Goal: Book appointment/travel/reservation

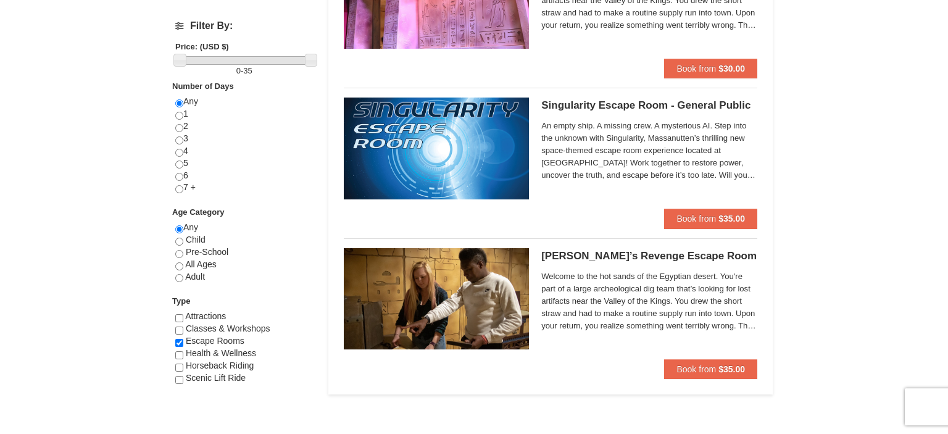
scroll to position [521, 0]
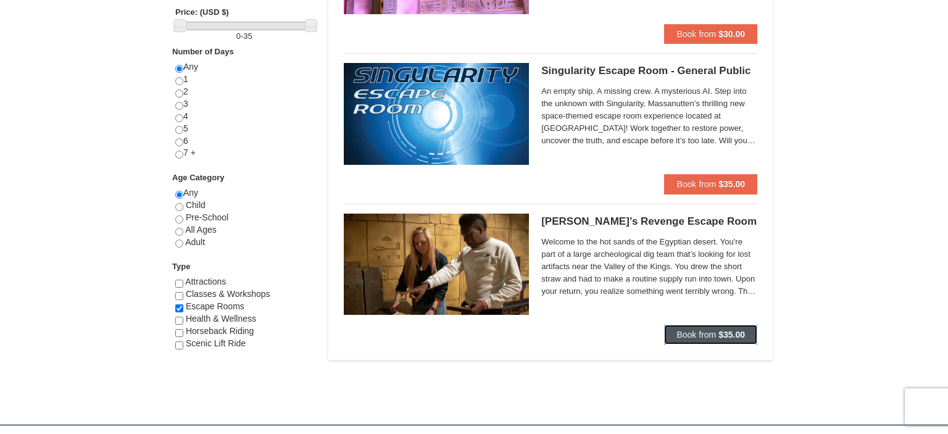
click at [682, 324] on button "Book from $35.00" at bounding box center [710, 334] width 93 height 20
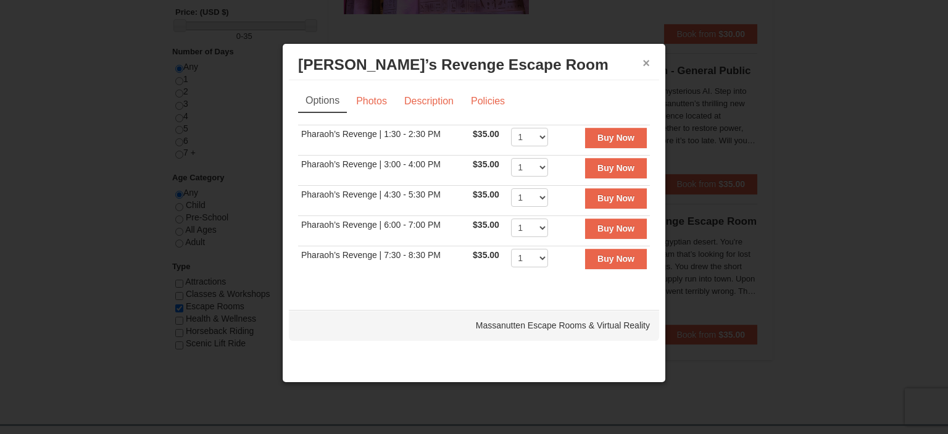
click at [648, 60] on button "×" at bounding box center [645, 63] width 7 height 12
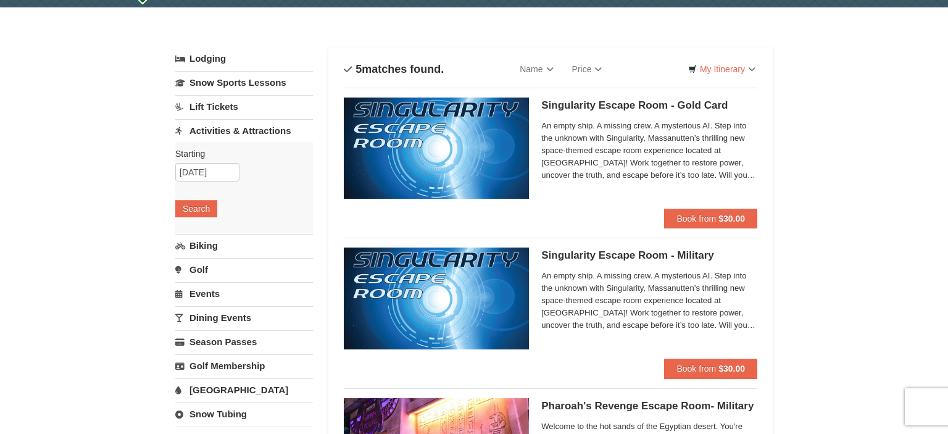
scroll to position [65, 0]
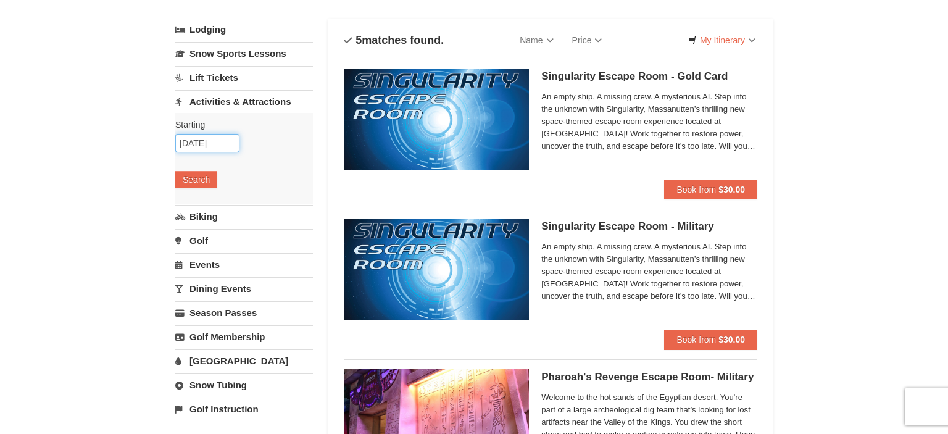
click at [210, 143] on input "10/13/2025" at bounding box center [207, 143] width 64 height 19
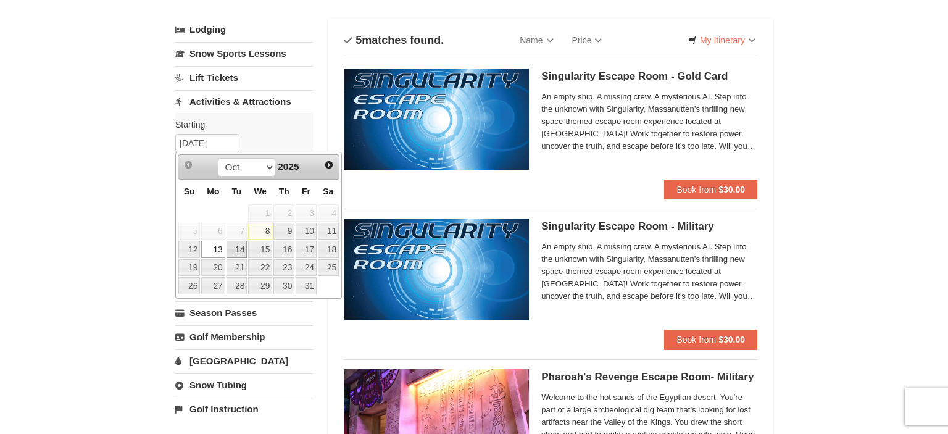
click at [233, 248] on link "14" at bounding box center [236, 249] width 21 height 17
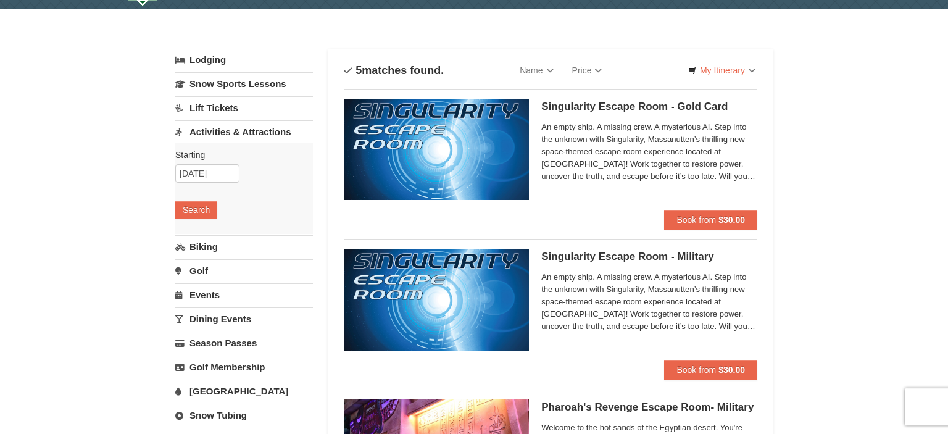
scroll to position [0, 0]
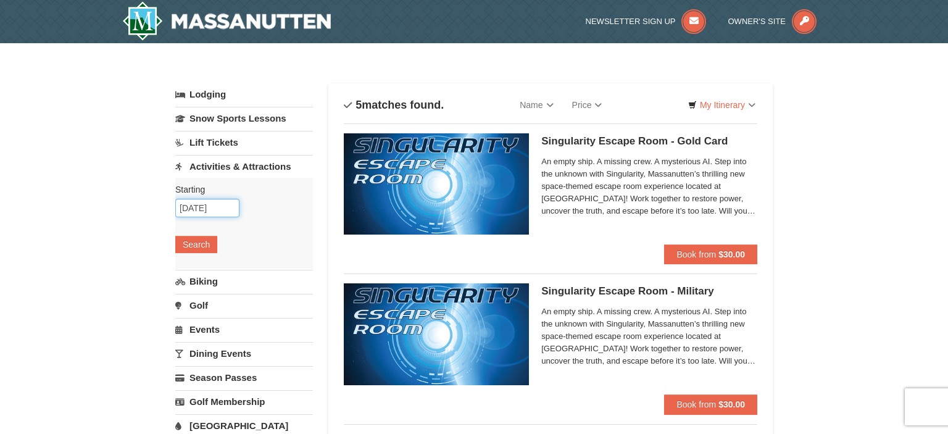
click at [212, 208] on input "10/14/2025" at bounding box center [207, 208] width 64 height 19
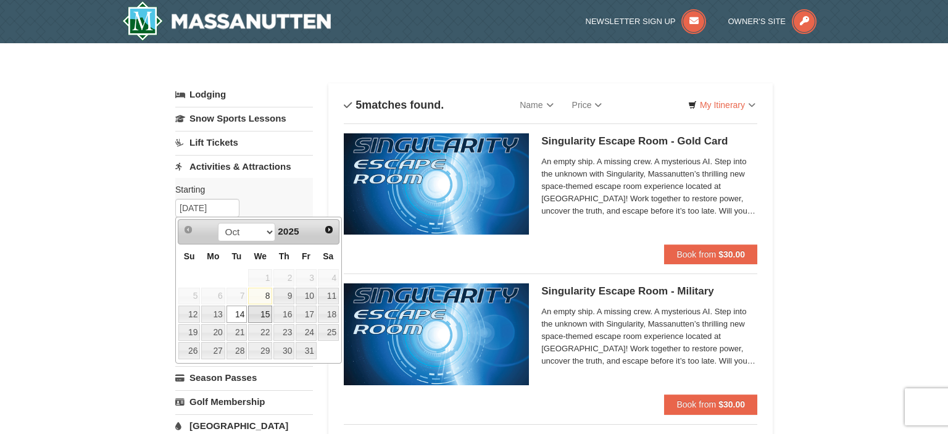
click at [255, 308] on link "15" at bounding box center [260, 313] width 24 height 17
type input "10/15/2025"
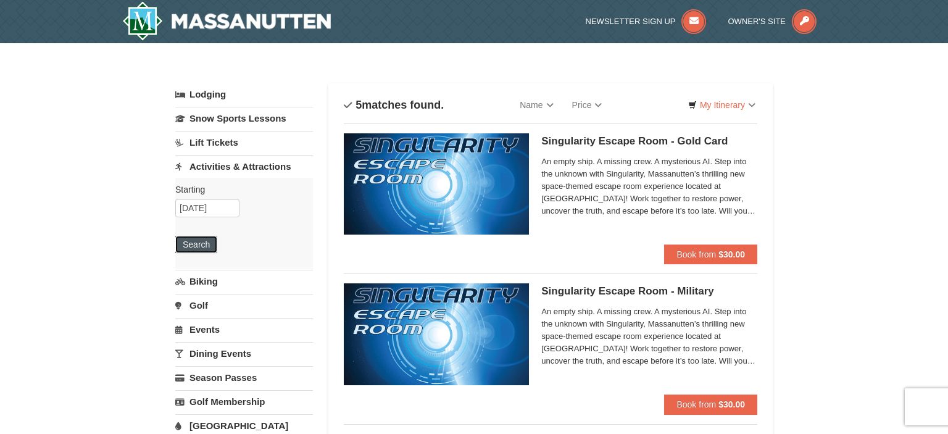
click at [190, 243] on button "Search" at bounding box center [196, 244] width 42 height 17
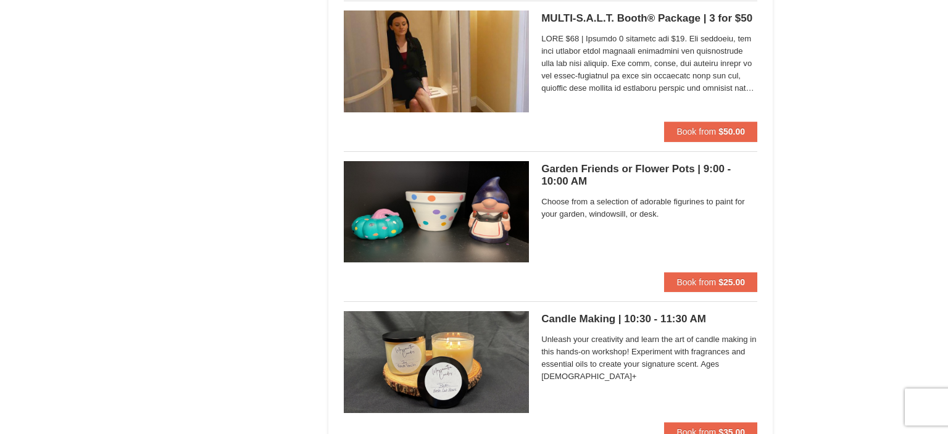
scroll to position [1693, 0]
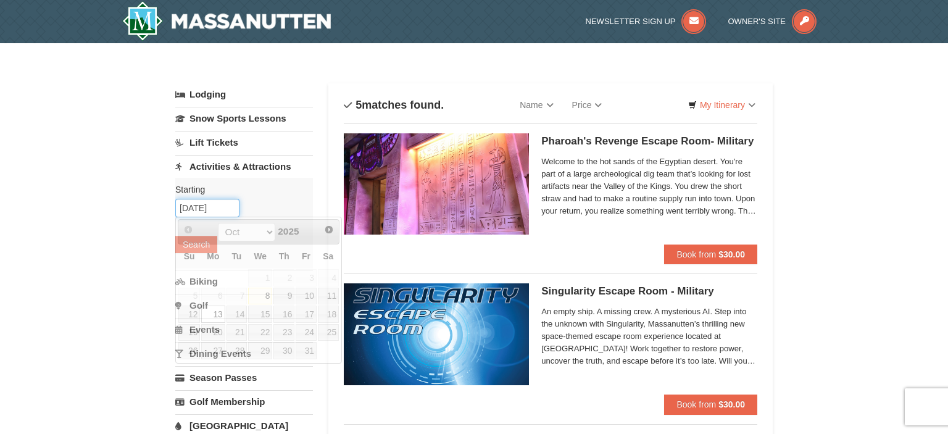
click at [200, 206] on input "[DATE]" at bounding box center [207, 208] width 64 height 19
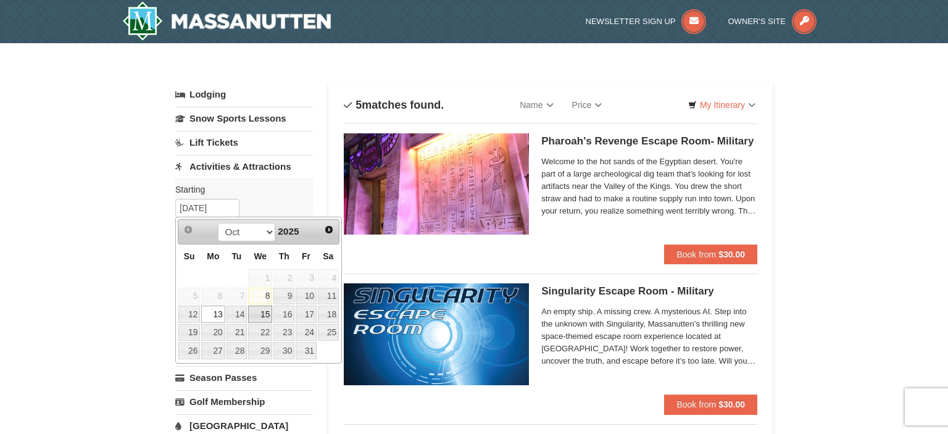
click at [267, 308] on link "15" at bounding box center [260, 313] width 24 height 17
type input "[DATE]"
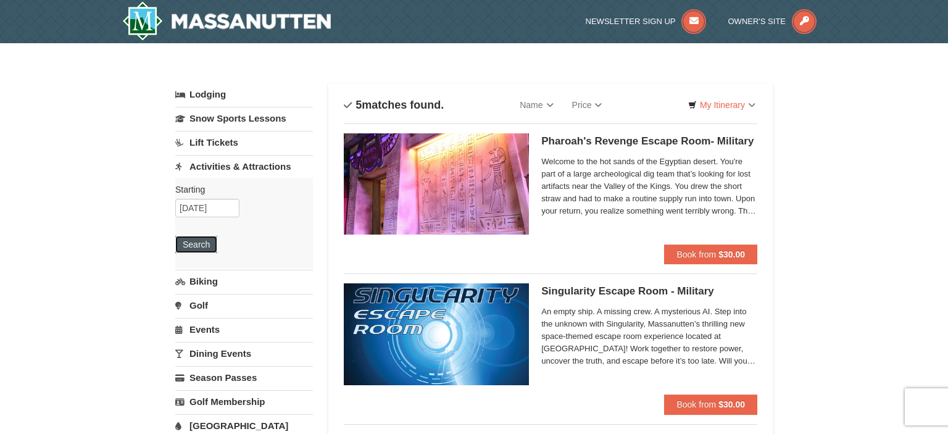
click at [183, 244] on button "Search" at bounding box center [196, 244] width 42 height 17
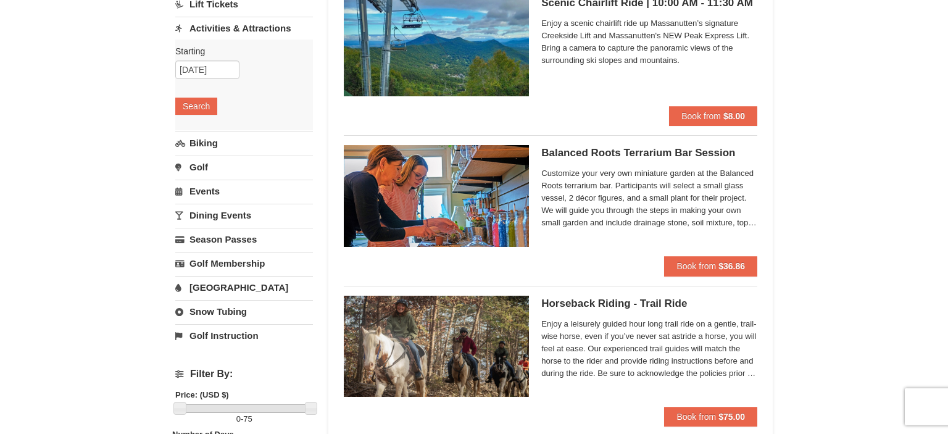
scroll to position [130, 0]
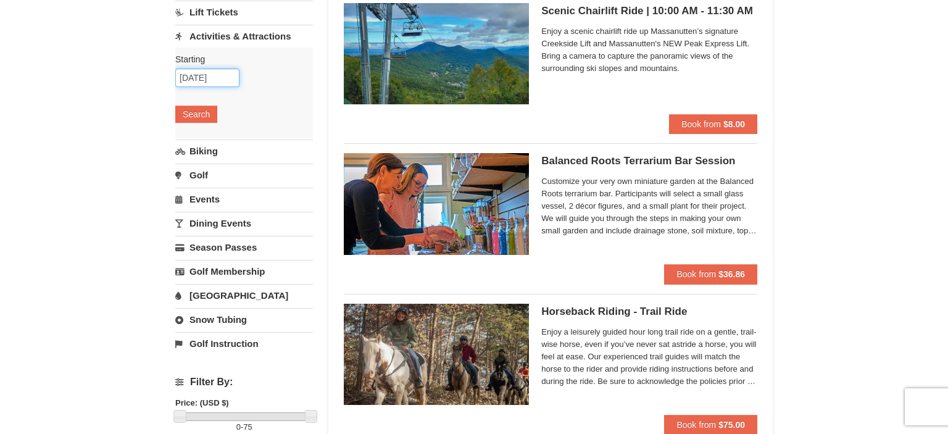
click at [203, 80] on input "[DATE]" at bounding box center [207, 77] width 64 height 19
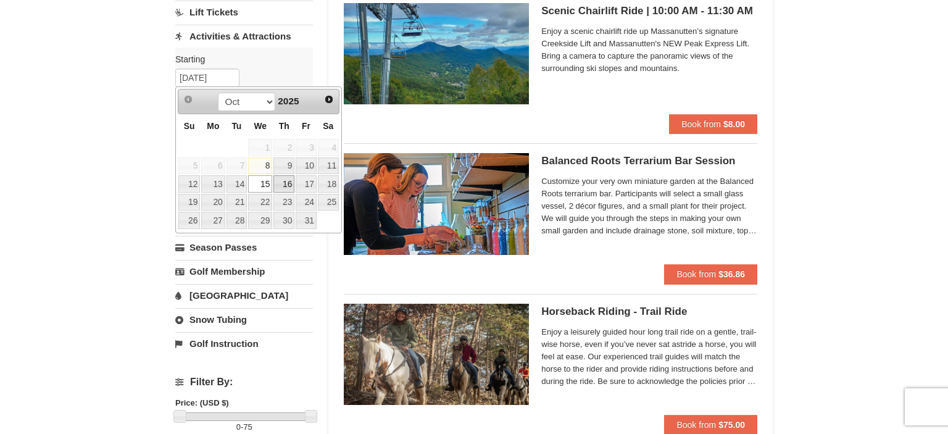
click at [281, 182] on link "16" at bounding box center [283, 183] width 21 height 17
type input "[DATE]"
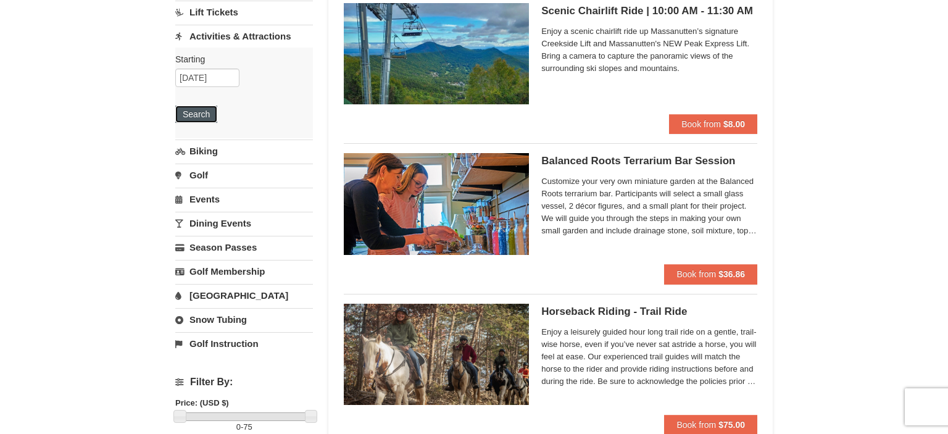
click at [203, 112] on button "Search" at bounding box center [196, 113] width 42 height 17
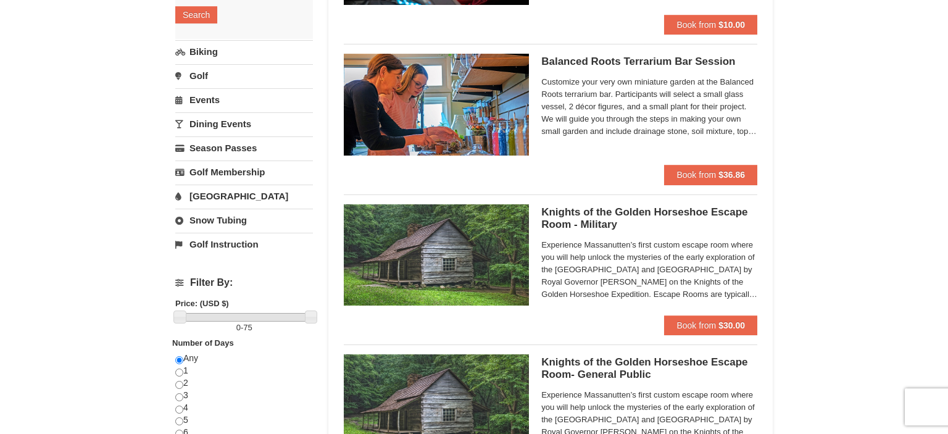
scroll to position [260, 0]
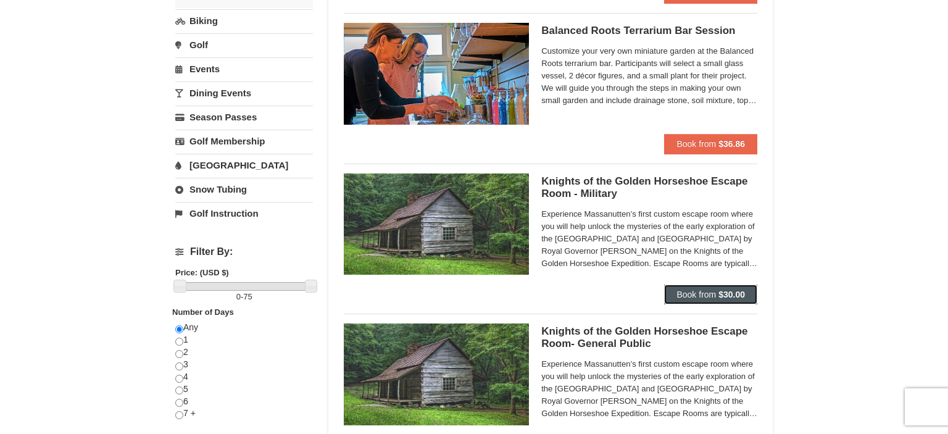
click at [708, 291] on span "Book from" at bounding box center [695, 294] width 39 height 10
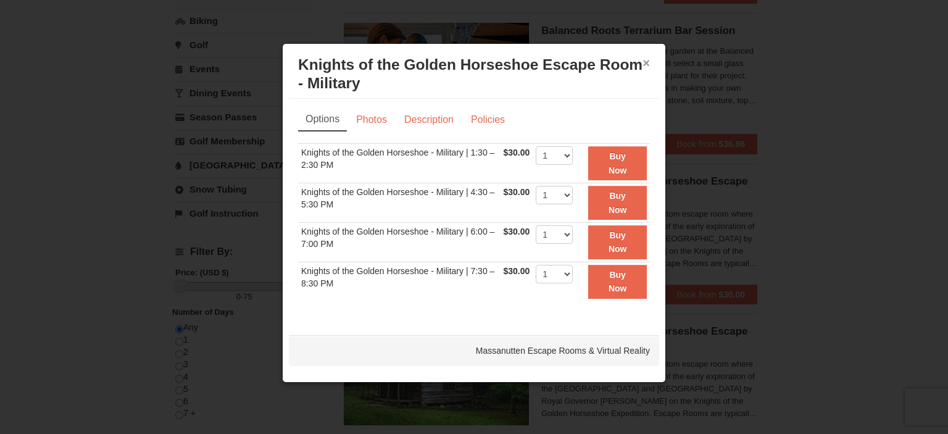
click at [645, 58] on button "×" at bounding box center [645, 63] width 7 height 12
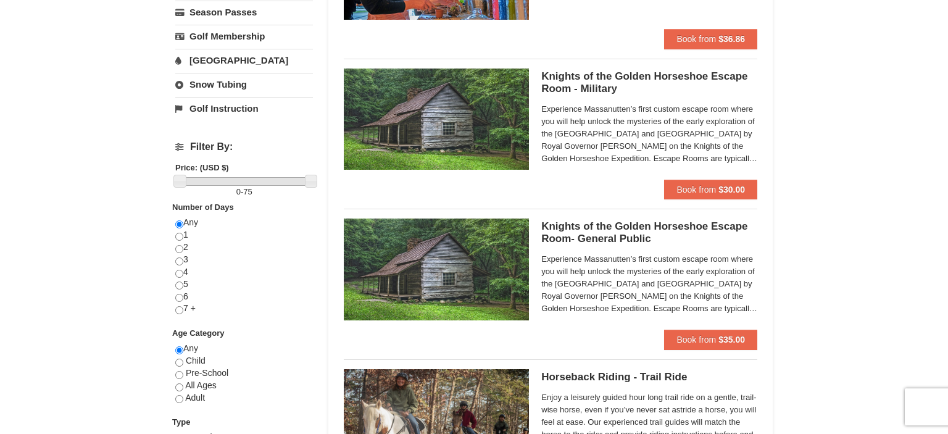
scroll to position [391, 0]
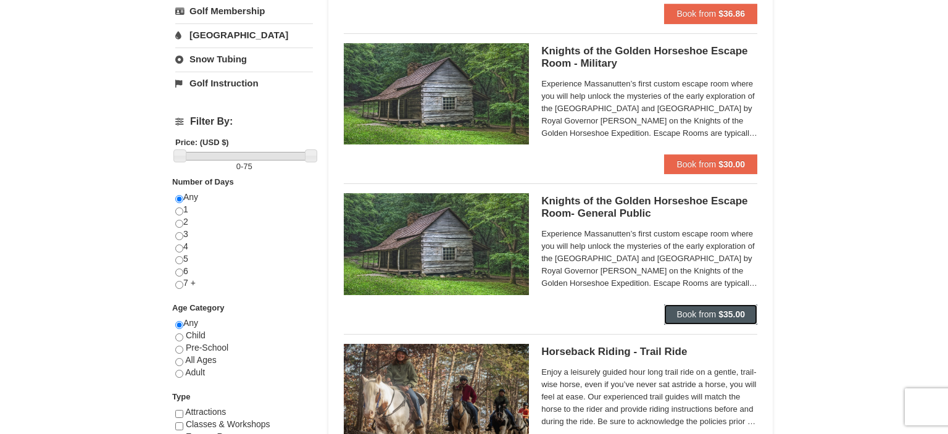
click at [695, 309] on span "Book from" at bounding box center [695, 314] width 39 height 10
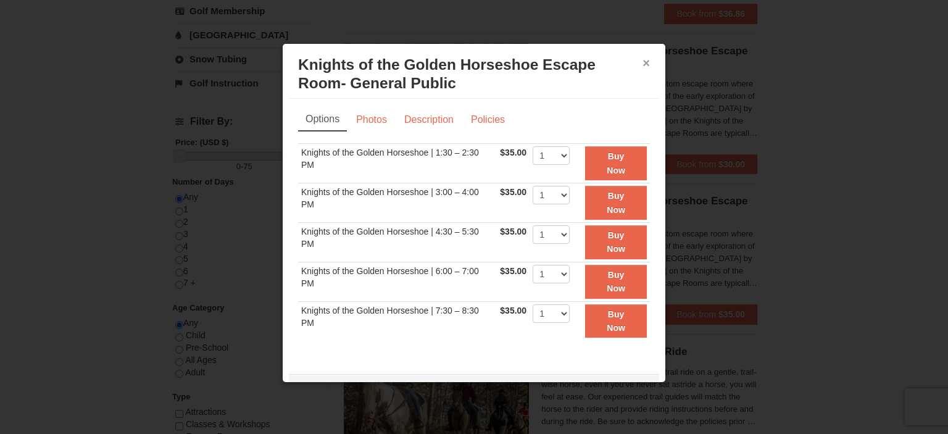
click at [645, 58] on button "×" at bounding box center [645, 63] width 7 height 12
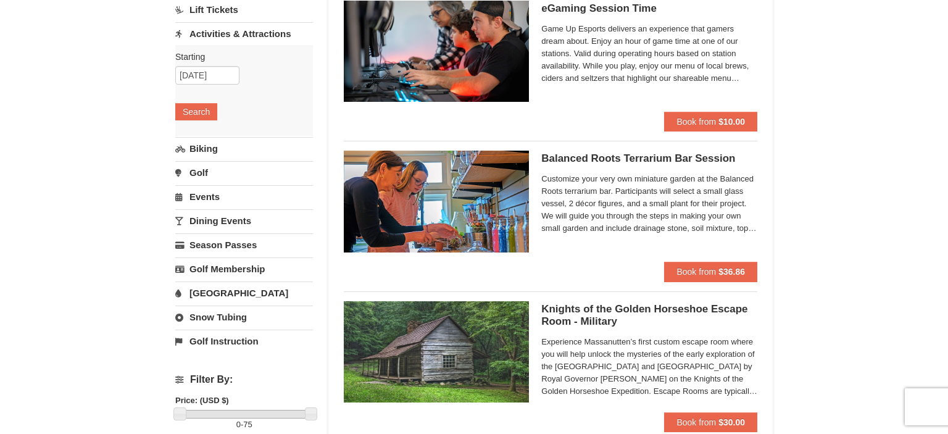
scroll to position [65, 0]
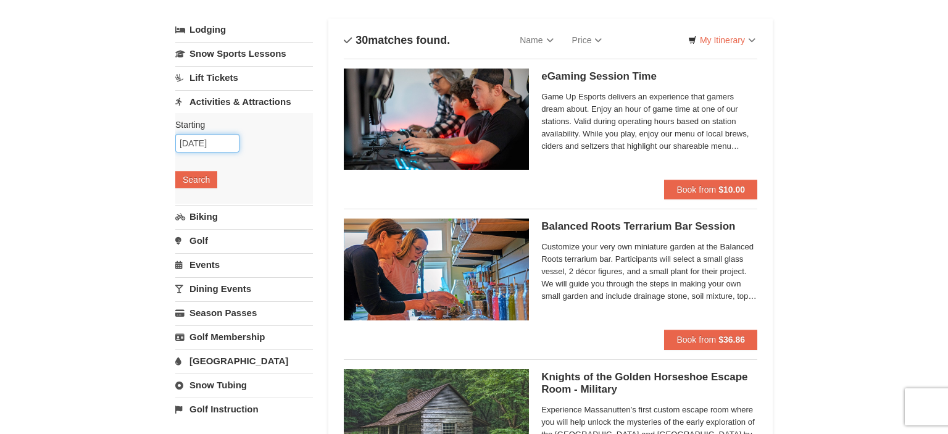
click at [201, 141] on input "10/16/2025" at bounding box center [207, 143] width 64 height 19
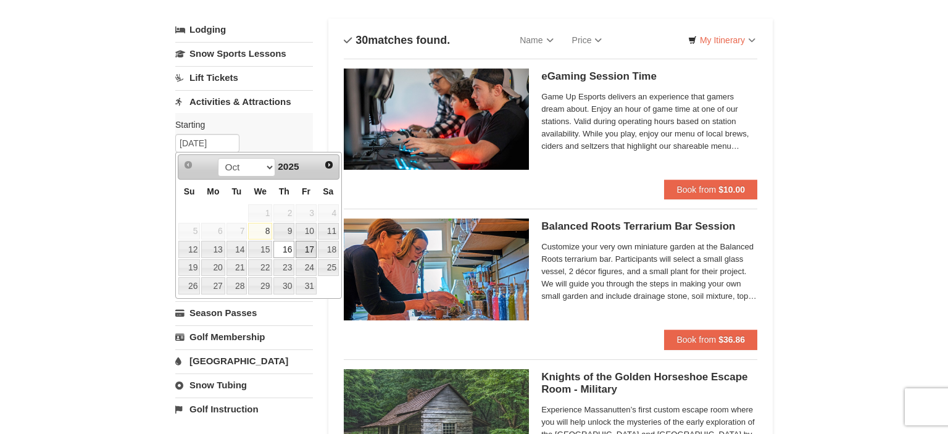
click at [310, 246] on link "17" at bounding box center [306, 249] width 21 height 17
type input "10/17/2025"
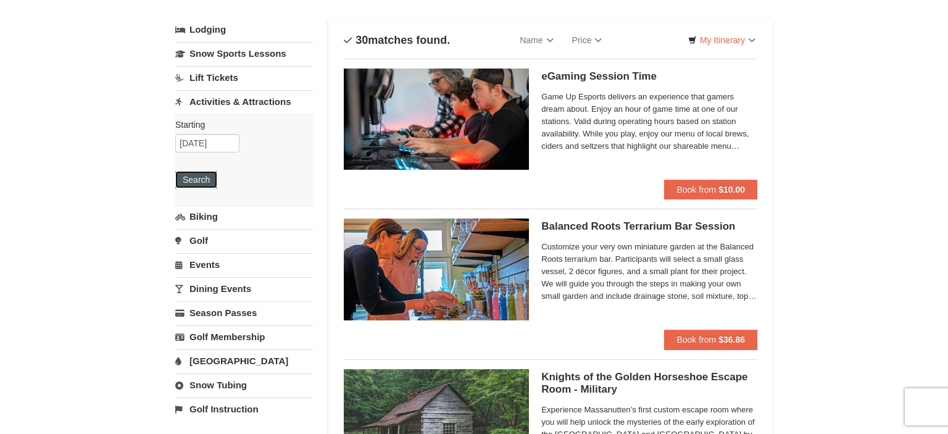
click at [199, 174] on button "Search" at bounding box center [196, 179] width 42 height 17
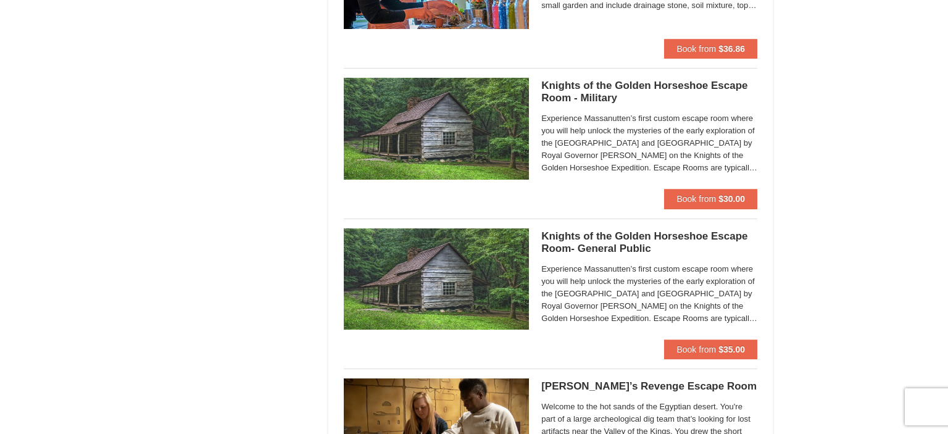
scroll to position [977, 0]
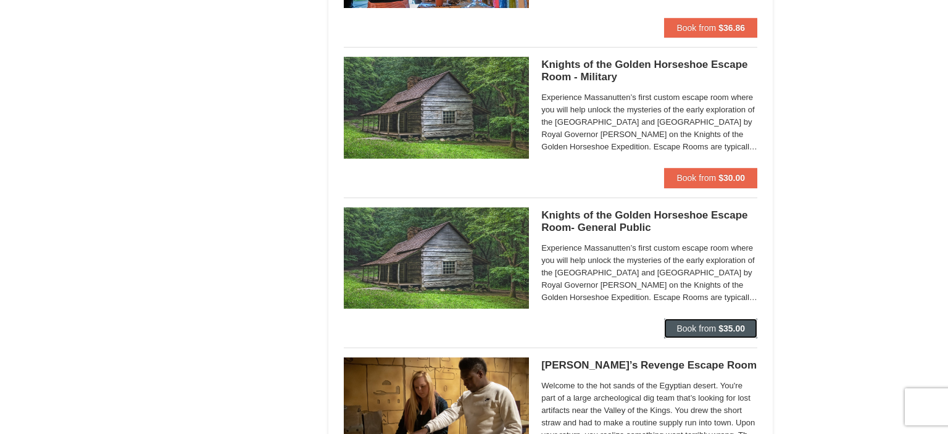
click at [681, 321] on button "Book from $35.00" at bounding box center [710, 328] width 93 height 20
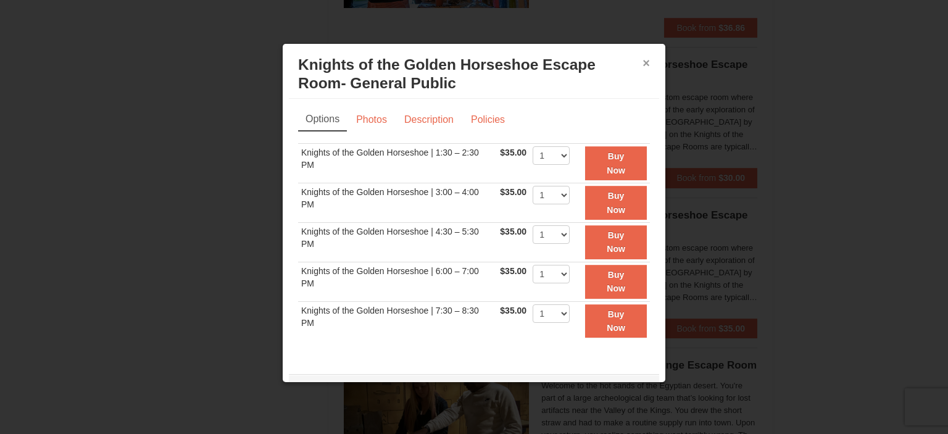
click at [647, 60] on button "×" at bounding box center [645, 63] width 7 height 12
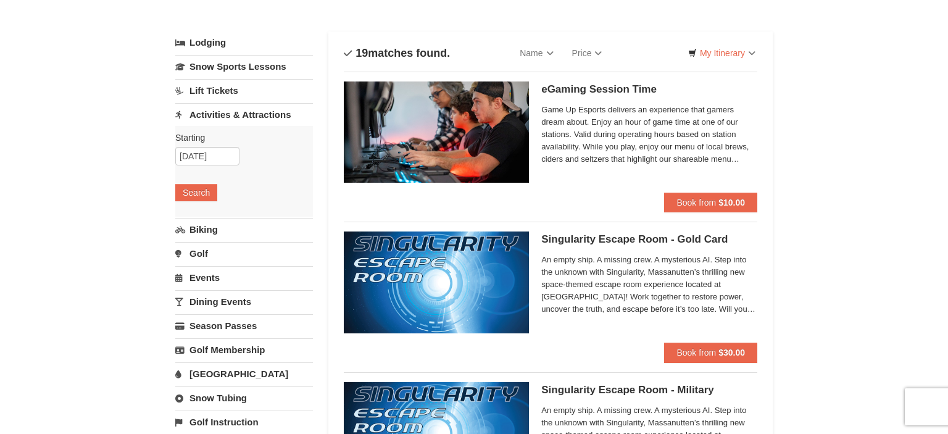
scroll to position [0, 0]
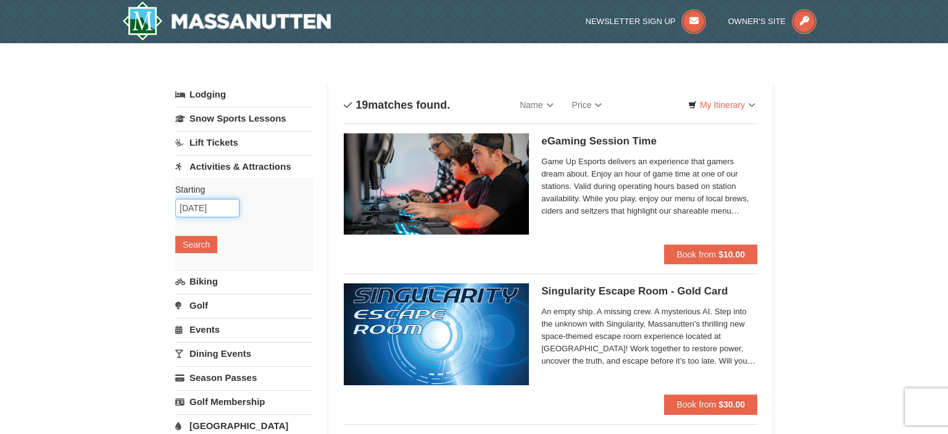
click at [222, 209] on input "10/17/2025" at bounding box center [207, 208] width 64 height 19
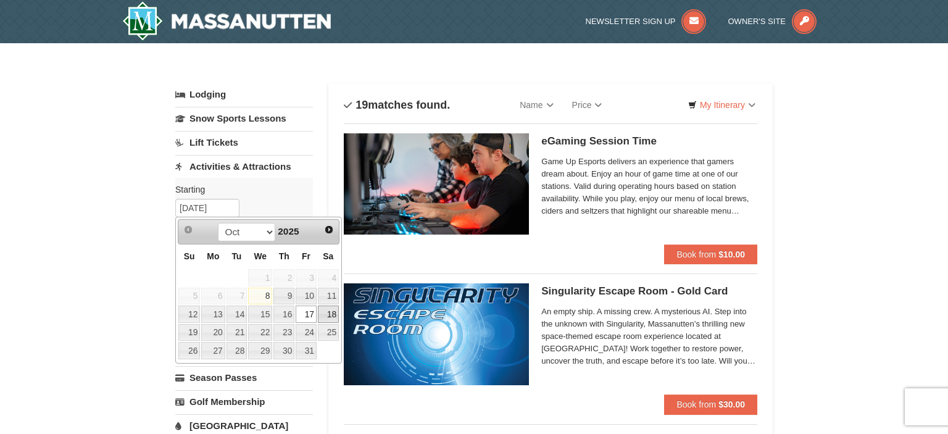
click at [332, 314] on link "18" at bounding box center [328, 313] width 21 height 17
type input "[DATE]"
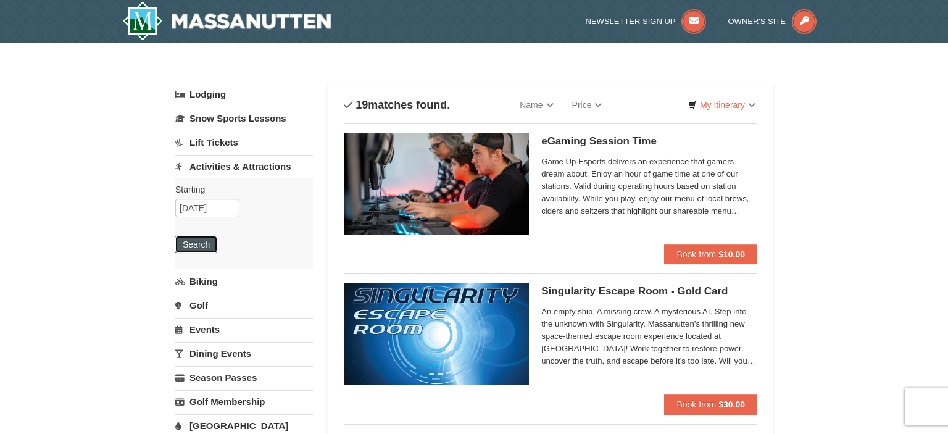
click at [191, 241] on button "Search" at bounding box center [196, 244] width 42 height 17
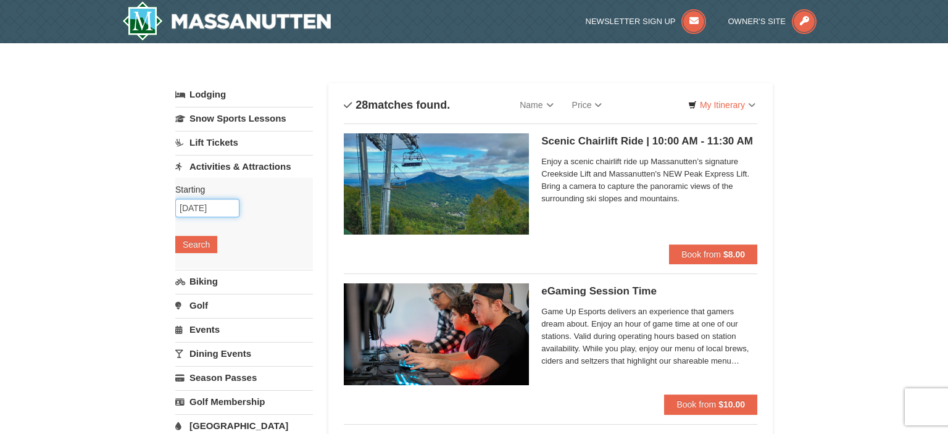
click at [212, 211] on input "[DATE]" at bounding box center [207, 208] width 64 height 19
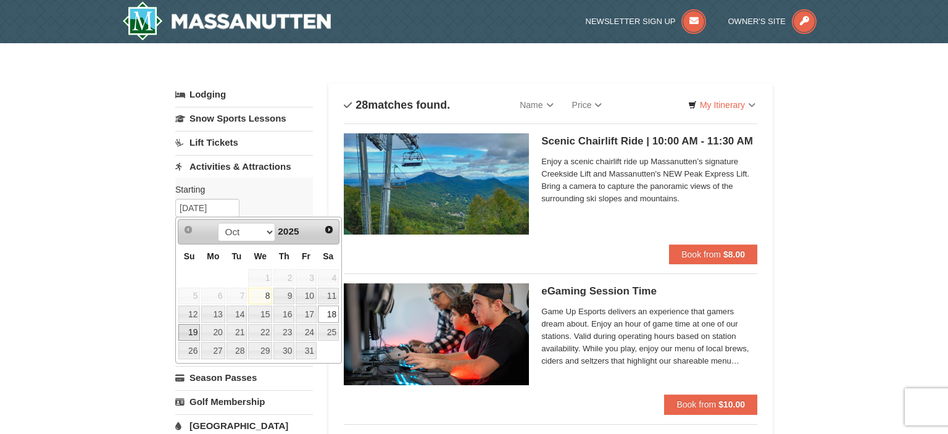
click at [191, 328] on link "19" at bounding box center [189, 332] width 22 height 17
type input "[DATE]"
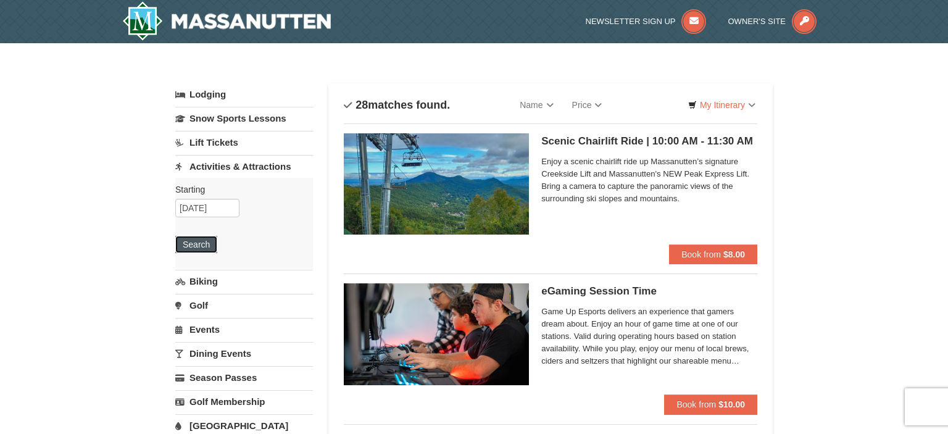
click at [193, 244] on button "Search" at bounding box center [196, 244] width 42 height 17
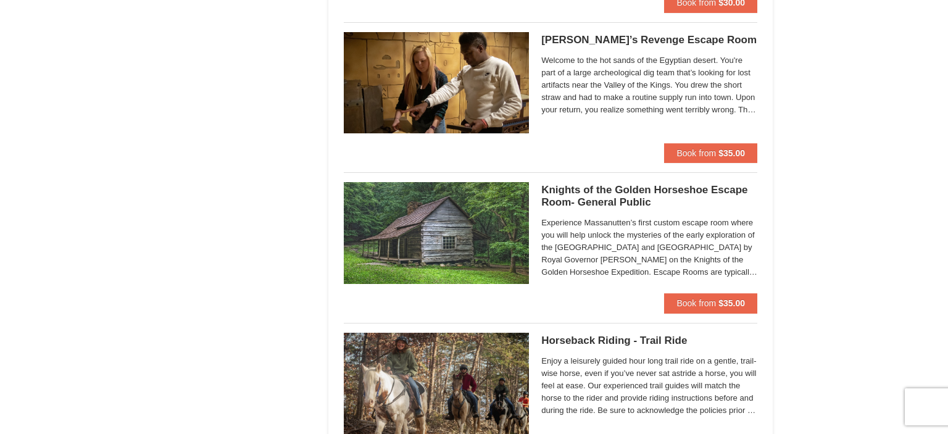
scroll to position [1172, 0]
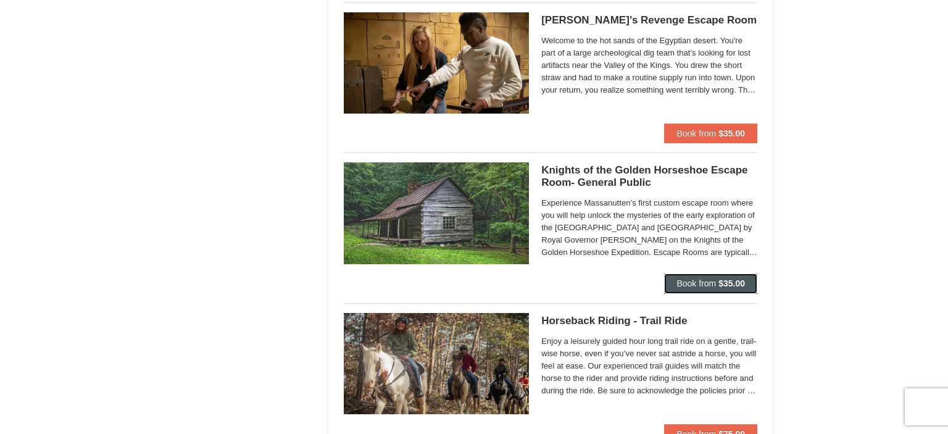
click at [685, 278] on span "Book from" at bounding box center [695, 283] width 39 height 10
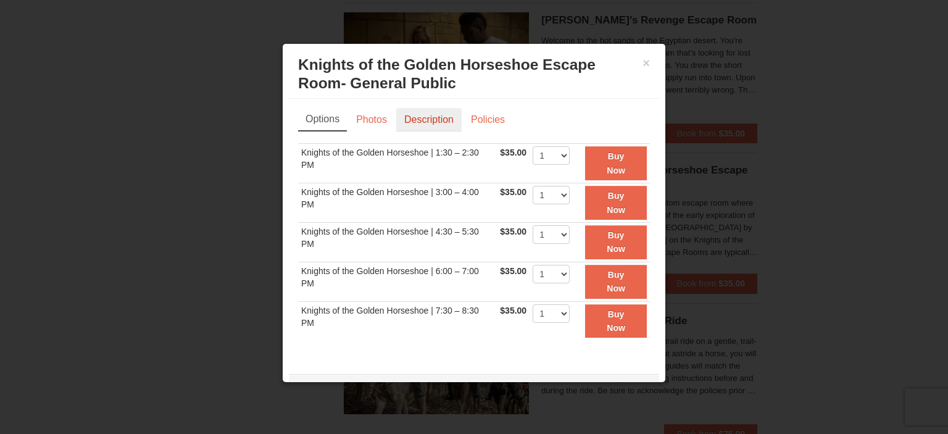
click at [423, 121] on link "Description" at bounding box center [428, 119] width 65 height 23
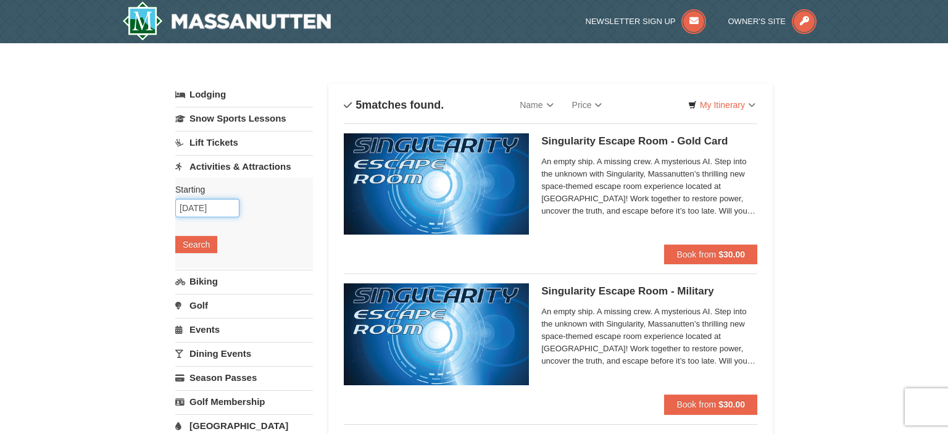
click at [189, 206] on input "[DATE]" at bounding box center [207, 208] width 64 height 19
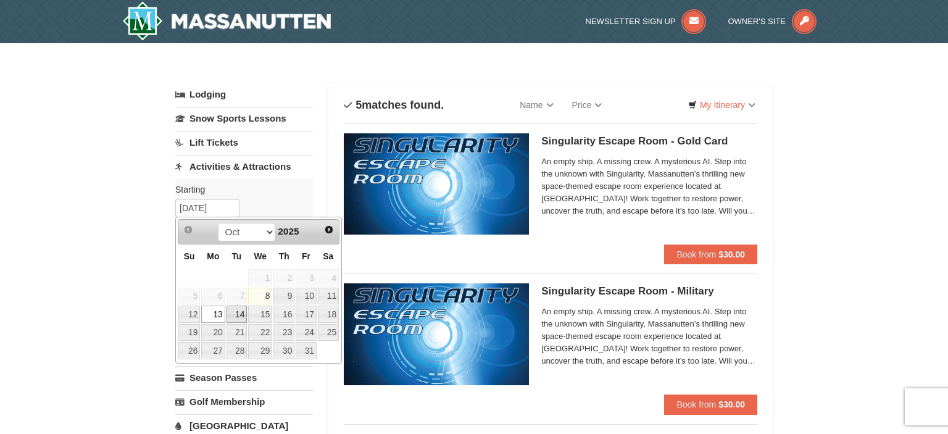
click at [239, 312] on link "14" at bounding box center [236, 313] width 21 height 17
type input "10/14/2025"
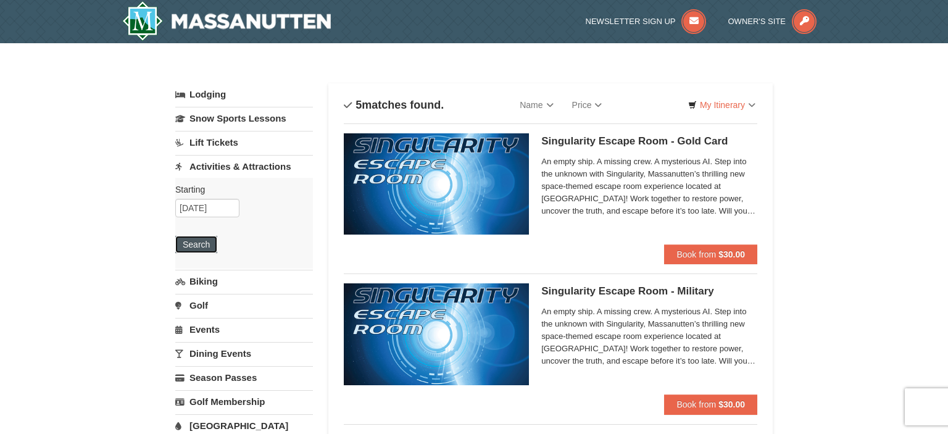
click at [199, 246] on button "Search" at bounding box center [196, 244] width 42 height 17
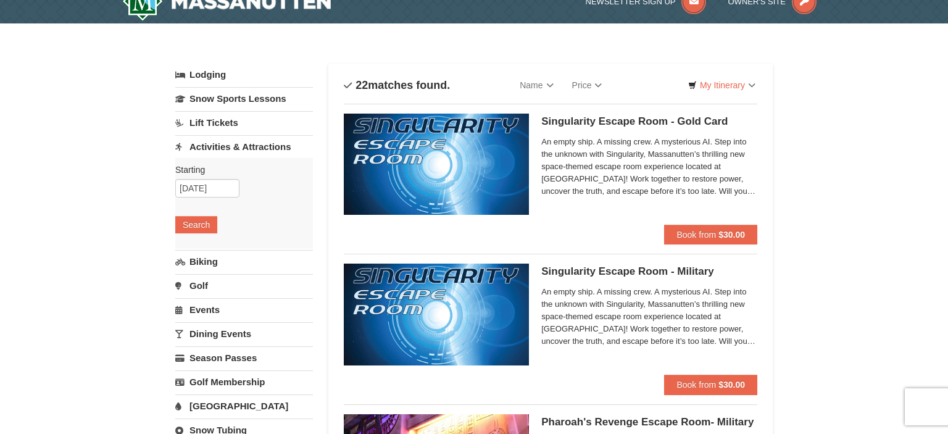
scroll to position [17, 0]
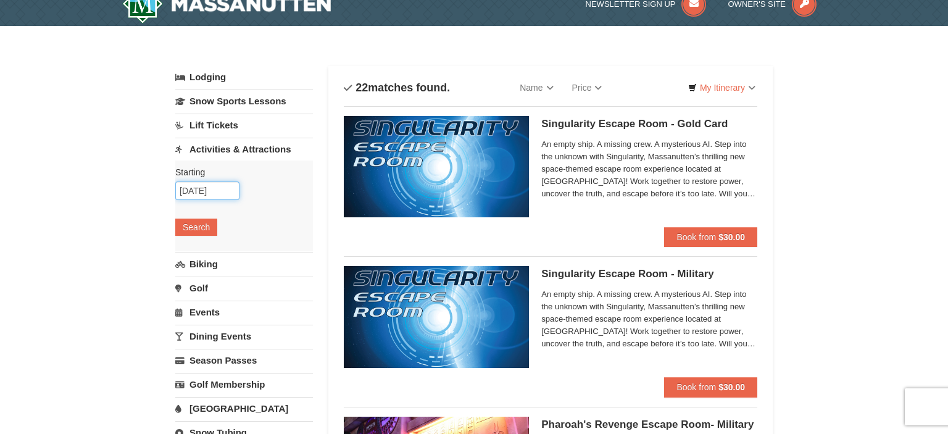
click at [222, 189] on input "10/14/2025" at bounding box center [207, 190] width 64 height 19
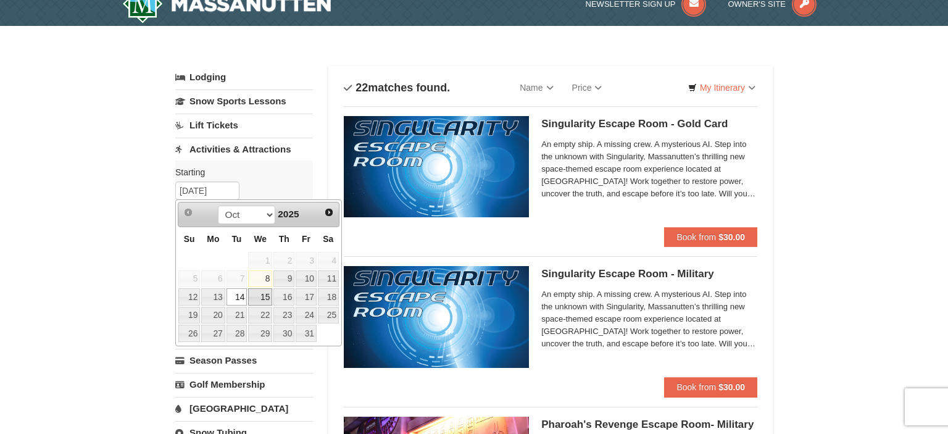
click at [265, 296] on link "15" at bounding box center [260, 296] width 24 height 17
type input "[DATE]"
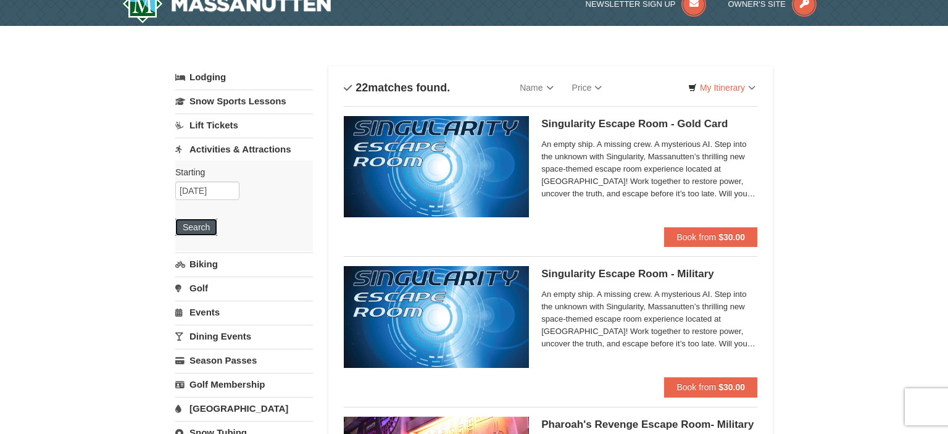
click at [203, 226] on button "Search" at bounding box center [196, 226] width 42 height 17
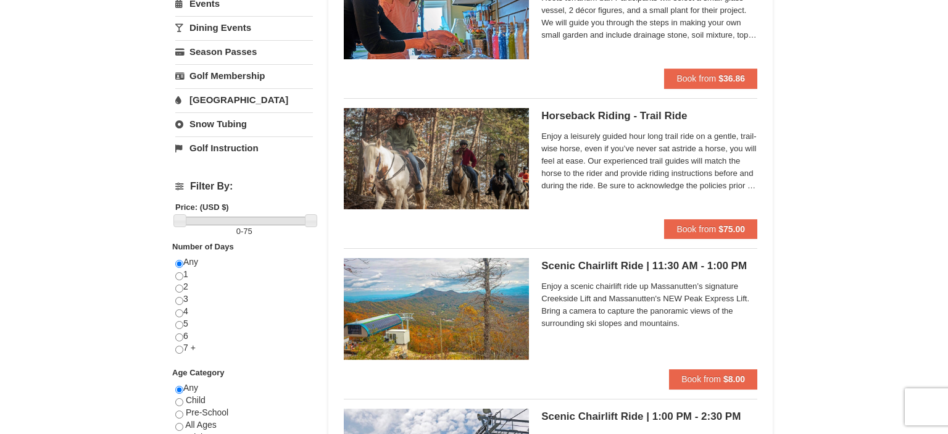
scroll to position [65, 0]
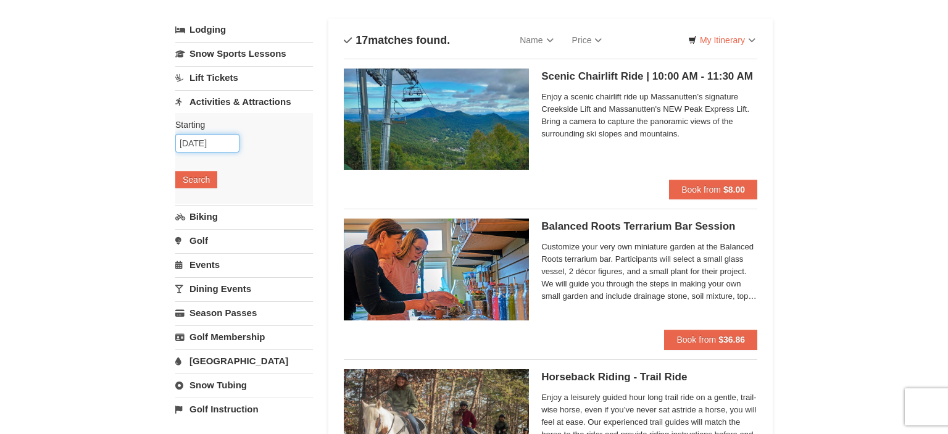
click at [229, 144] on input "[DATE]" at bounding box center [207, 143] width 64 height 19
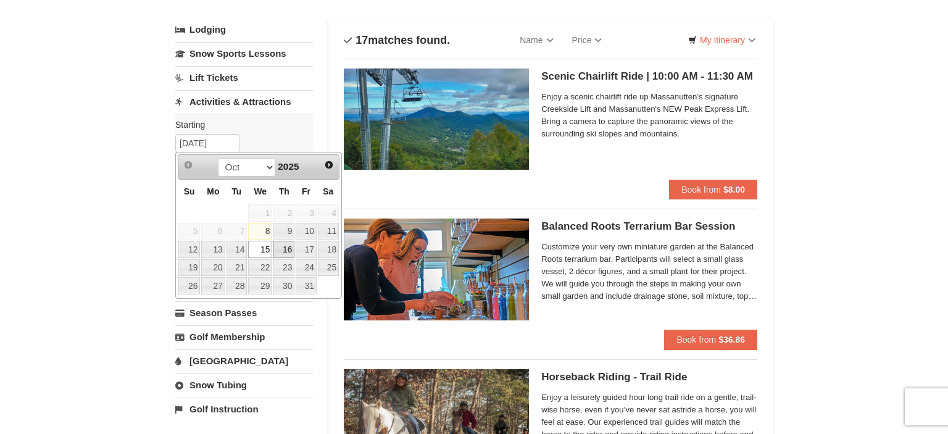
click at [291, 246] on link "16" at bounding box center [283, 249] width 21 height 17
type input "[DATE]"
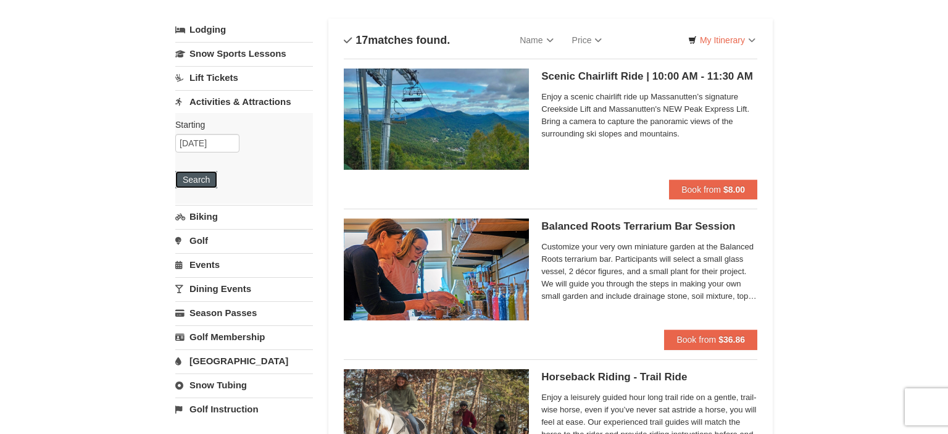
click at [191, 181] on button "Search" at bounding box center [196, 179] width 42 height 17
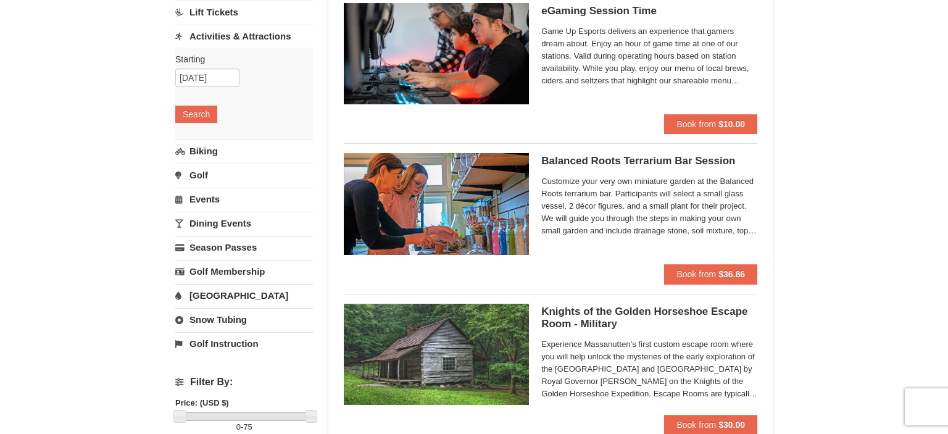
scroll to position [65, 0]
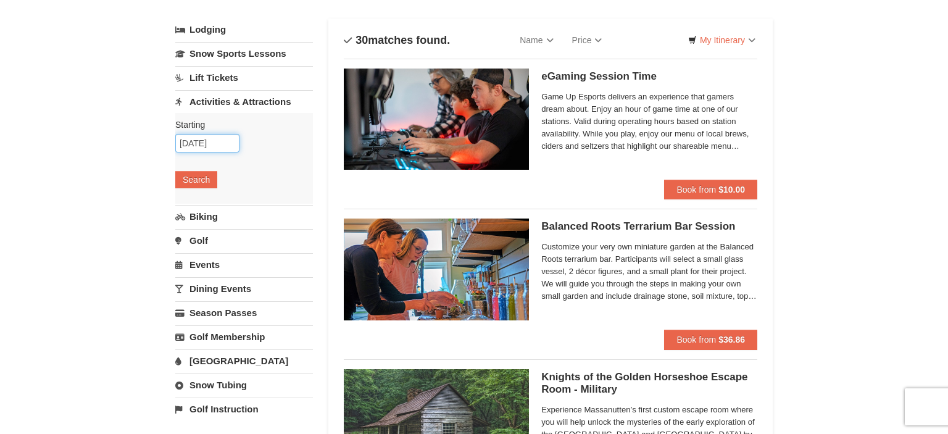
click at [195, 144] on input "[DATE]" at bounding box center [207, 143] width 64 height 19
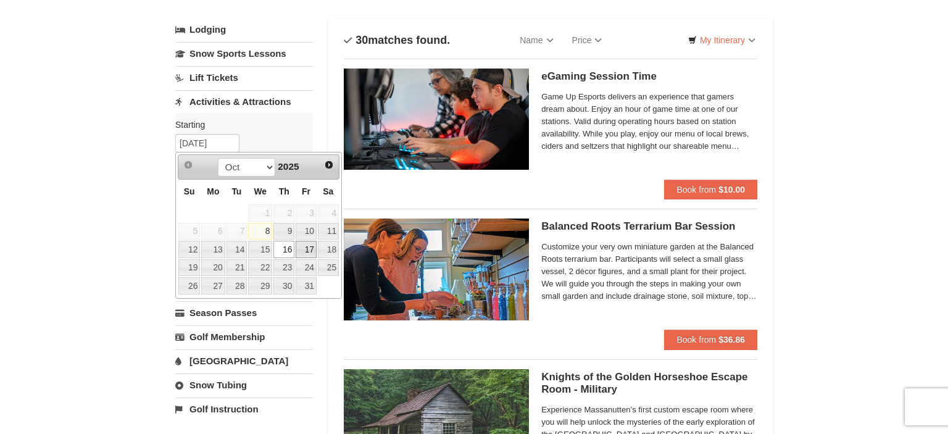
click at [317, 242] on td "17" at bounding box center [306, 249] width 22 height 19
type input "[DATE]"
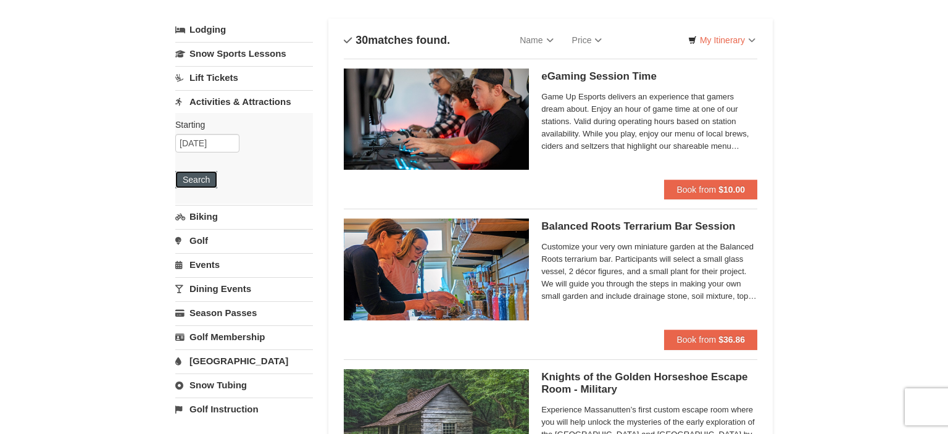
click at [199, 172] on button "Search" at bounding box center [196, 179] width 42 height 17
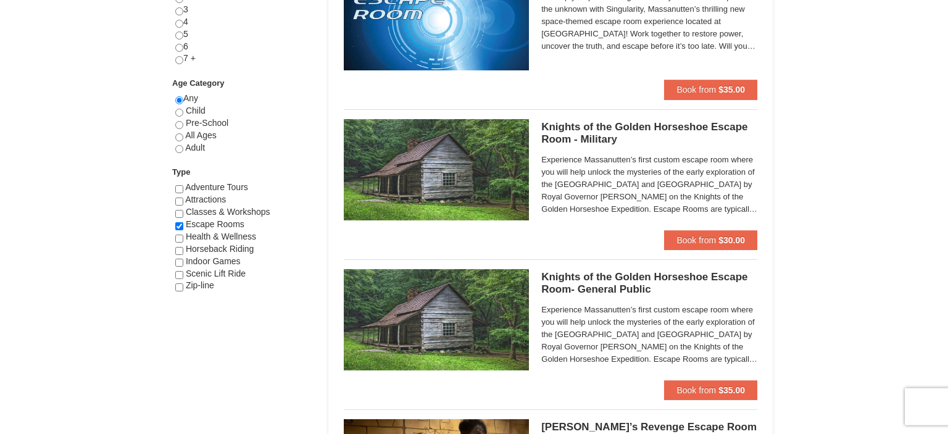
scroll to position [716, 0]
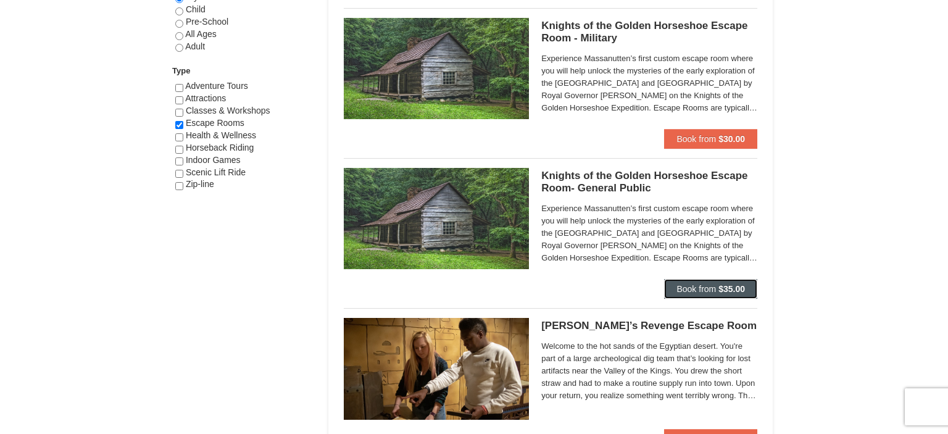
click at [708, 280] on button "Book from $35.00" at bounding box center [710, 289] width 93 height 20
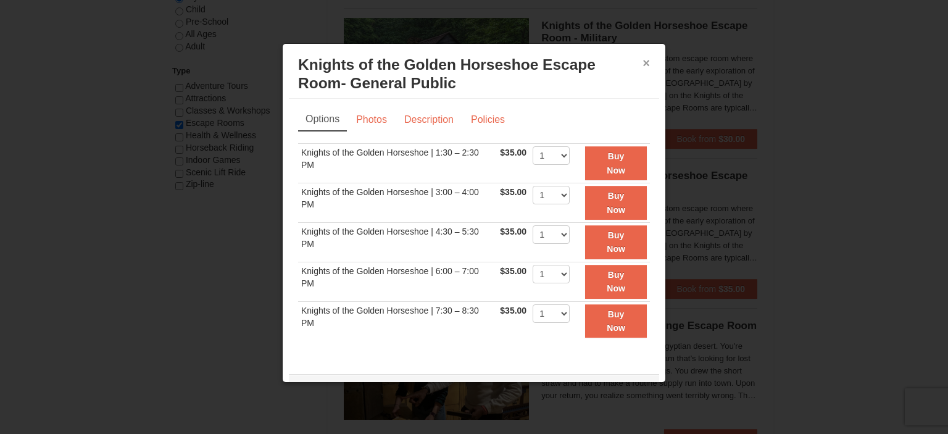
click at [649, 60] on button "×" at bounding box center [645, 63] width 7 height 12
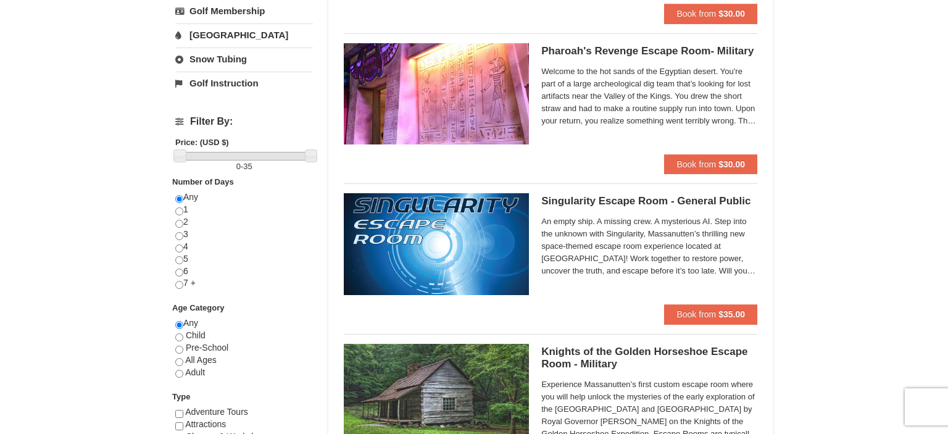
scroll to position [130, 0]
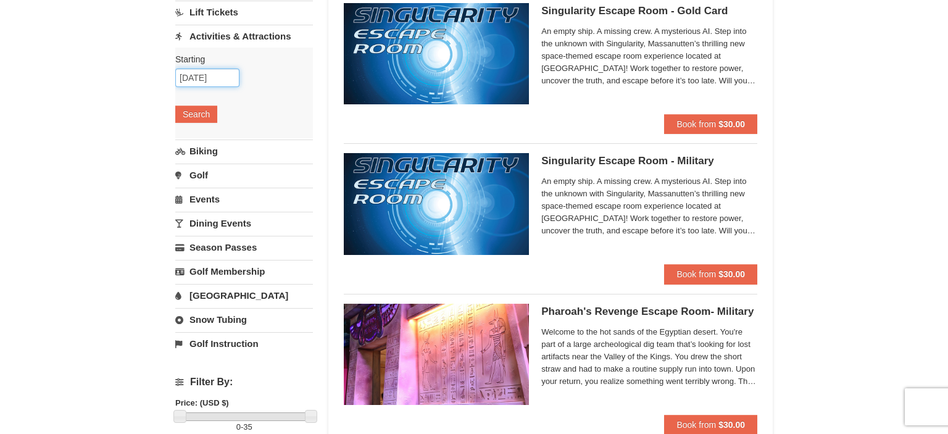
click at [194, 78] on input "10/18/2025" at bounding box center [207, 77] width 64 height 19
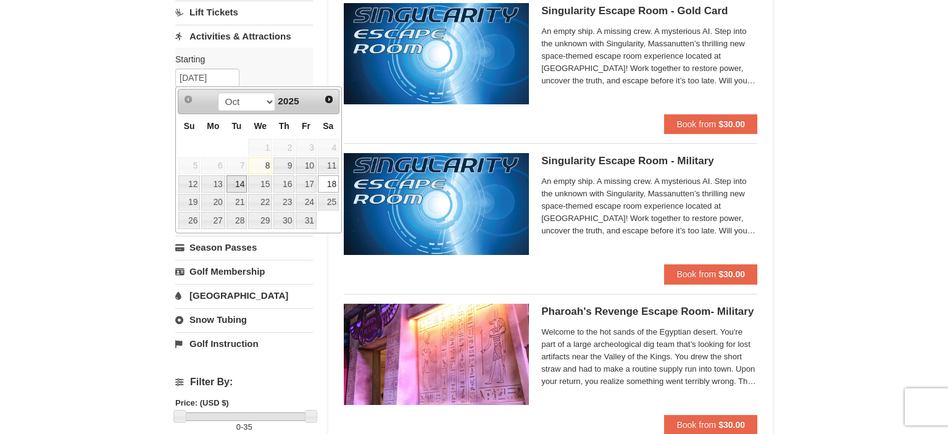
click at [242, 179] on link "14" at bounding box center [236, 183] width 21 height 17
type input "[DATE]"
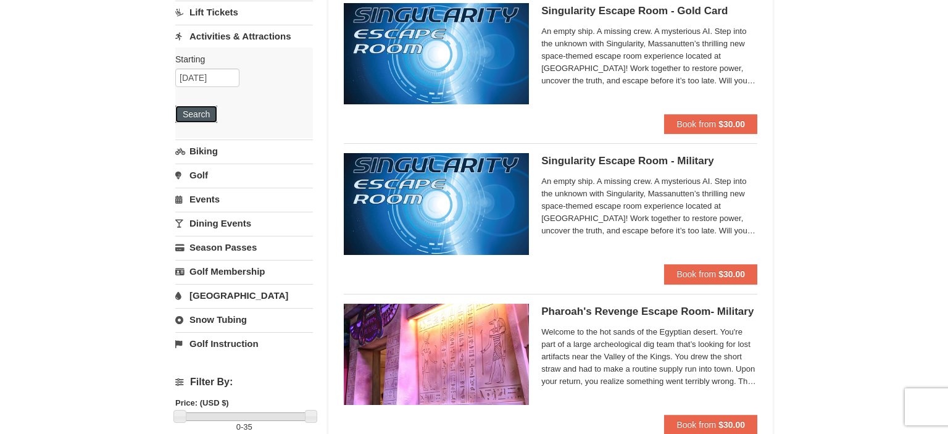
click at [199, 107] on button "Search" at bounding box center [196, 113] width 42 height 17
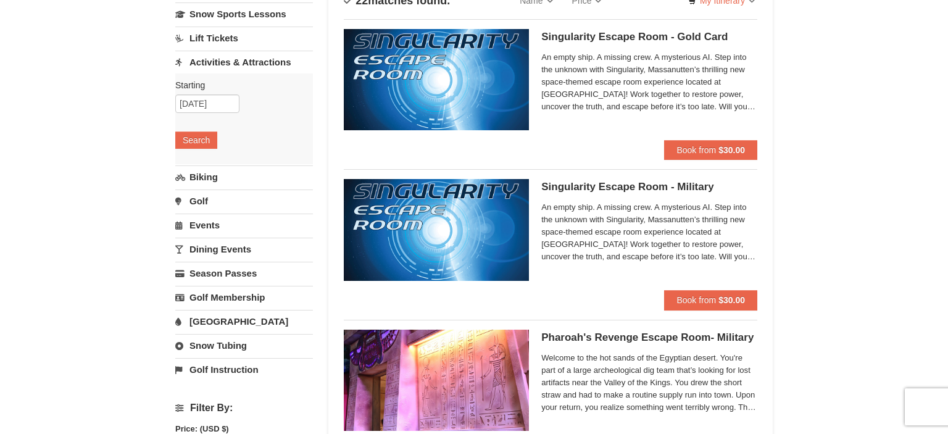
scroll to position [65, 0]
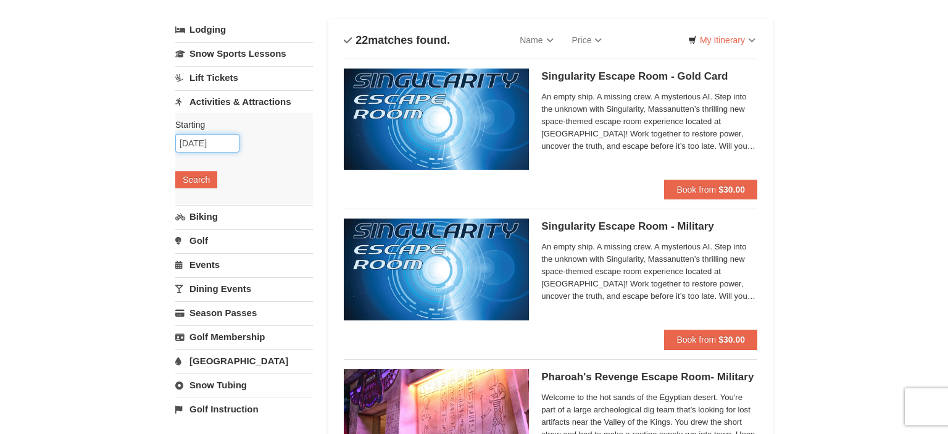
click at [194, 144] on input "10/14/2025" at bounding box center [207, 143] width 64 height 19
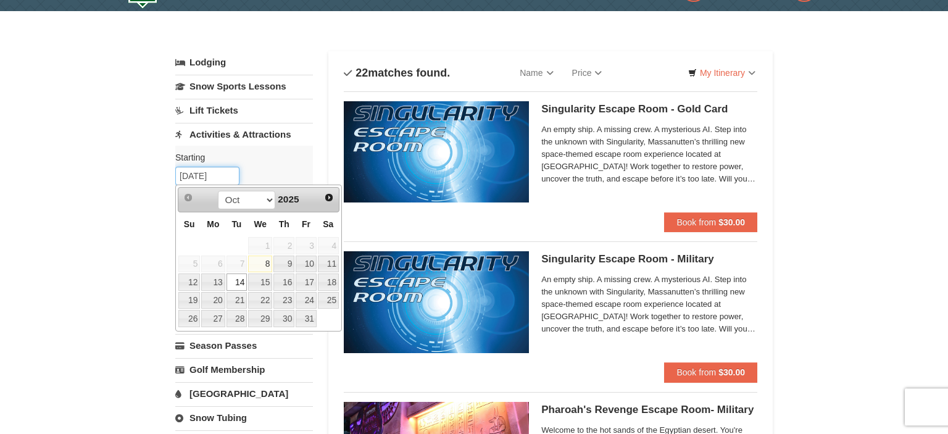
scroll to position [0, 0]
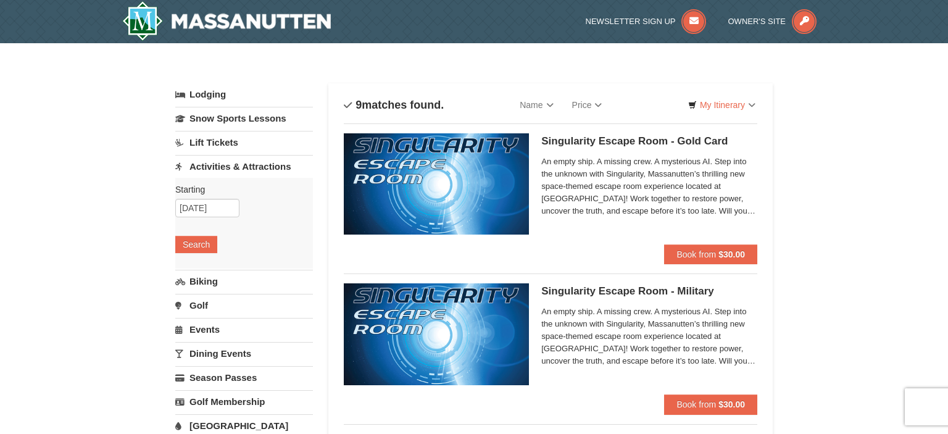
scroll to position [130, 0]
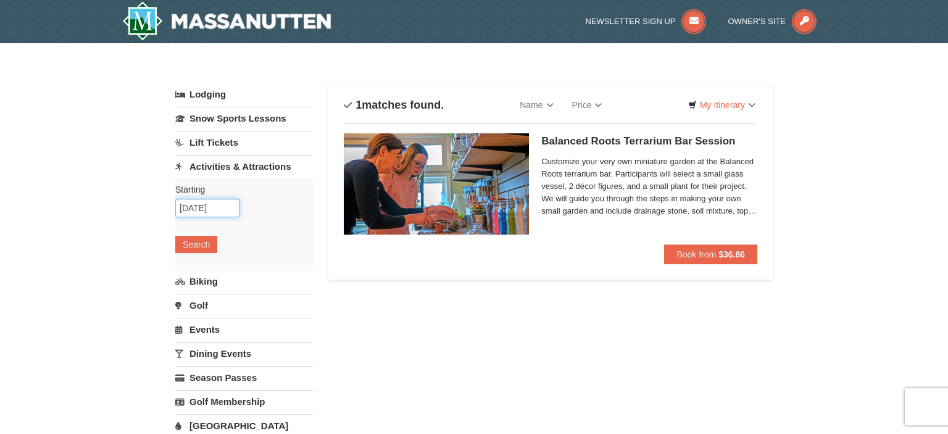
click at [209, 208] on input "[DATE]" at bounding box center [207, 208] width 64 height 19
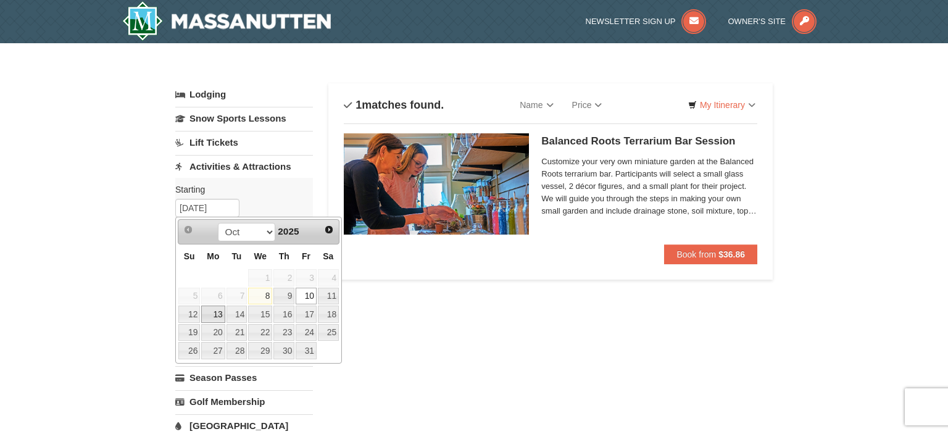
click at [211, 315] on link "13" at bounding box center [212, 313] width 23 height 17
type input "10/13/2025"
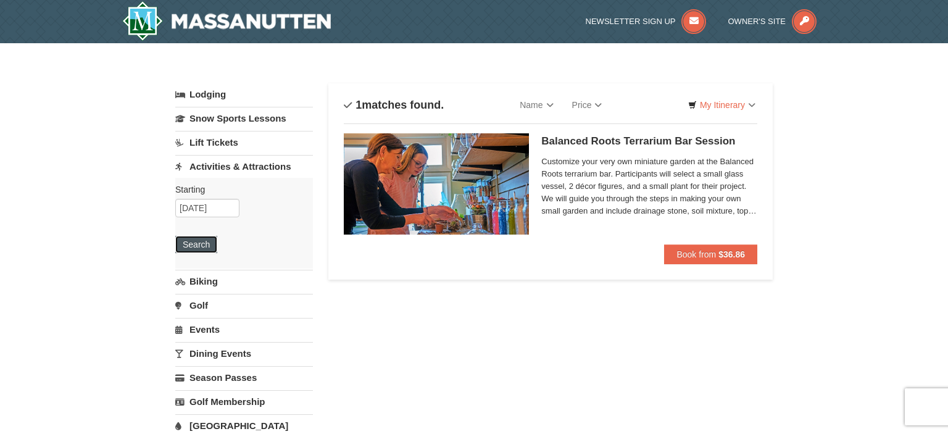
click at [204, 237] on button "Search" at bounding box center [196, 244] width 42 height 17
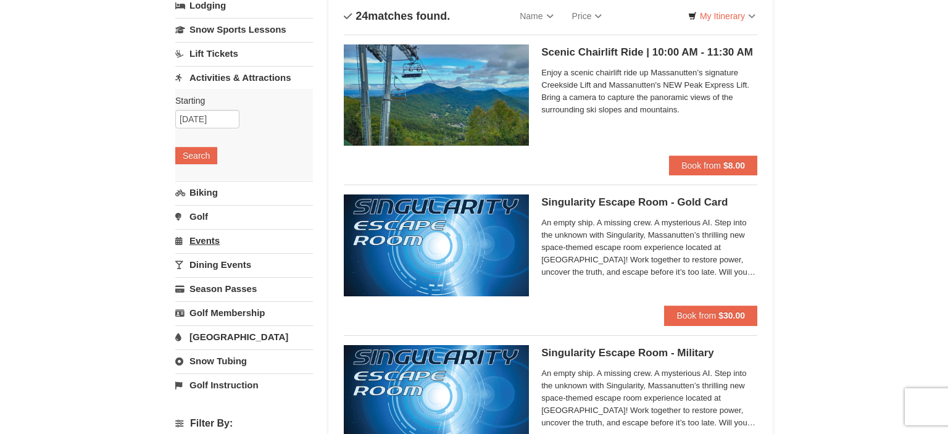
scroll to position [65, 0]
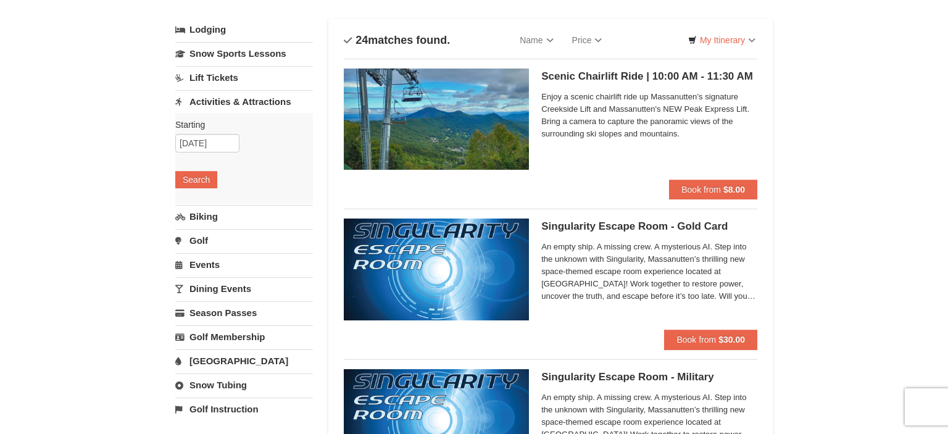
click at [191, 261] on link "Events" at bounding box center [244, 264] width 138 height 23
click at [205, 251] on button "Search" at bounding box center [196, 251] width 42 height 17
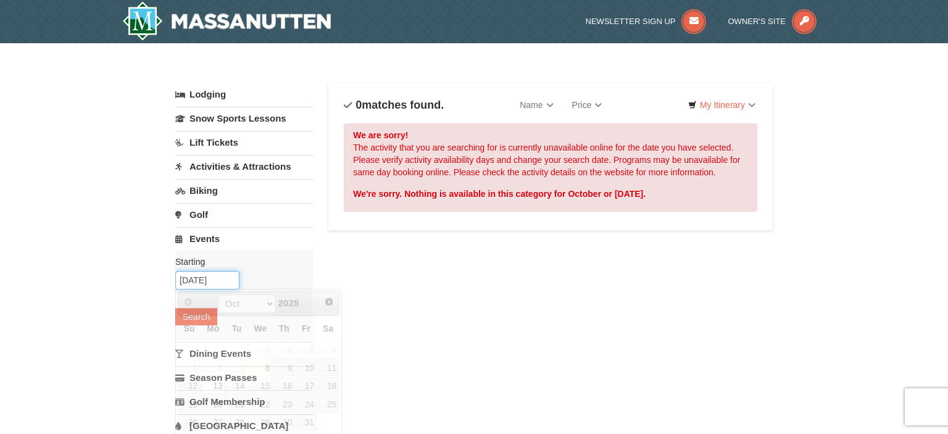
click at [192, 281] on input "[DATE]" at bounding box center [207, 280] width 64 height 19
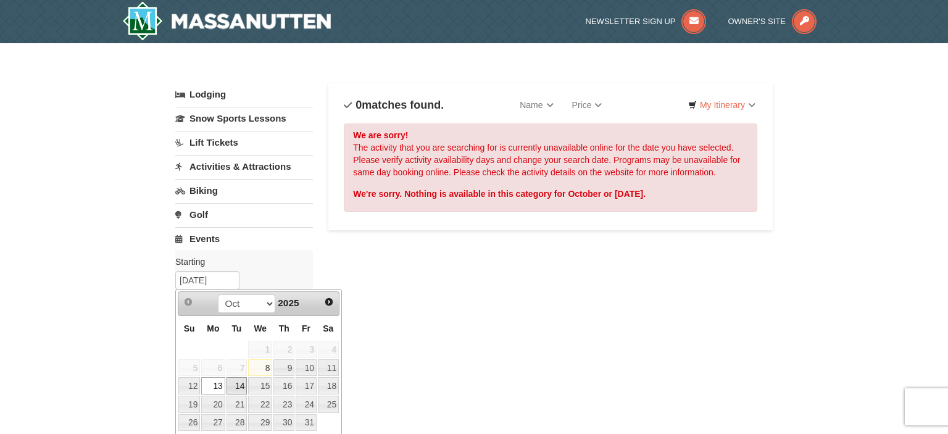
click at [238, 383] on link "14" at bounding box center [236, 385] width 21 height 17
type input "[DATE]"
